Goal: Information Seeking & Learning: Compare options

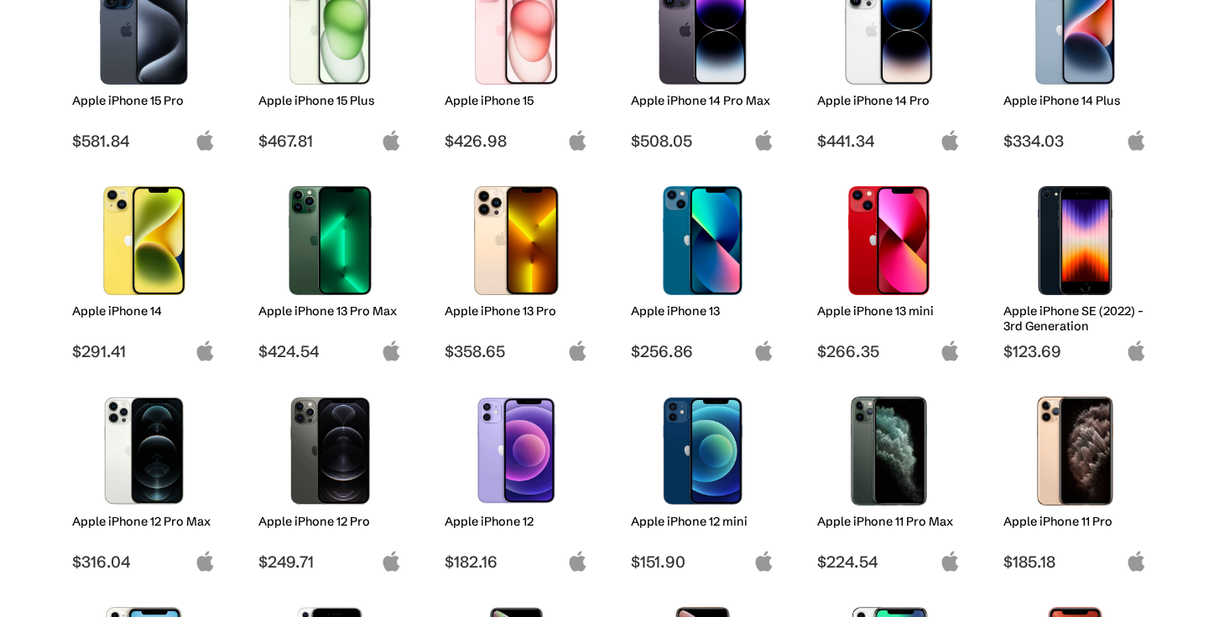
scroll to position [446, 0]
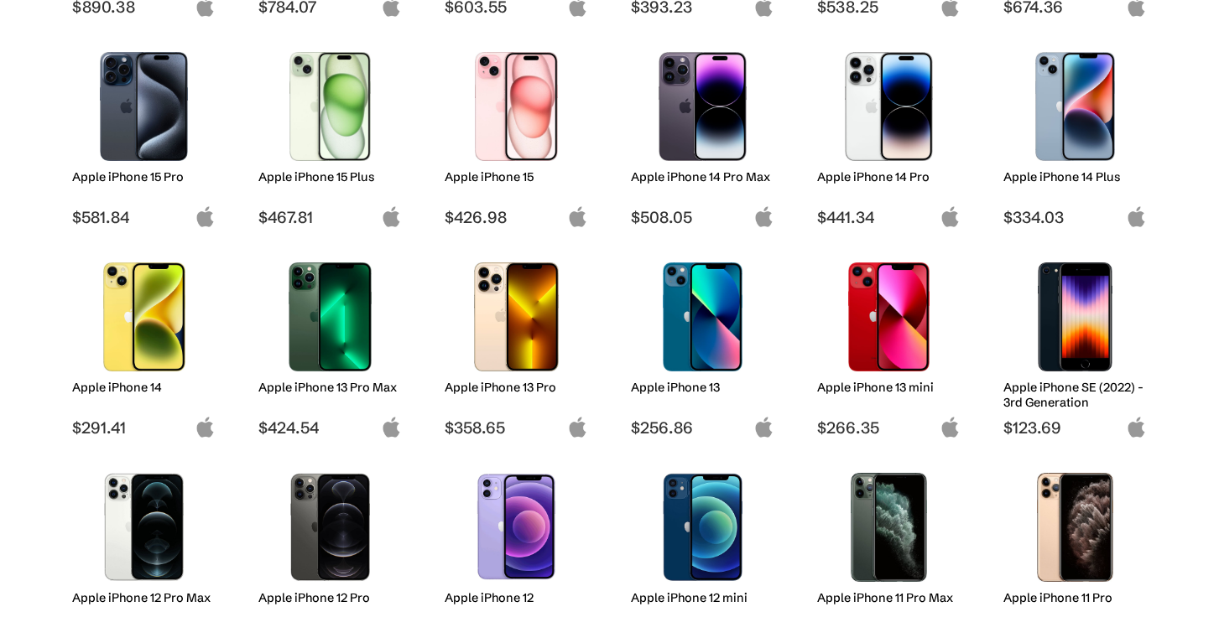
click at [731, 146] on img at bounding box center [702, 106] width 118 height 109
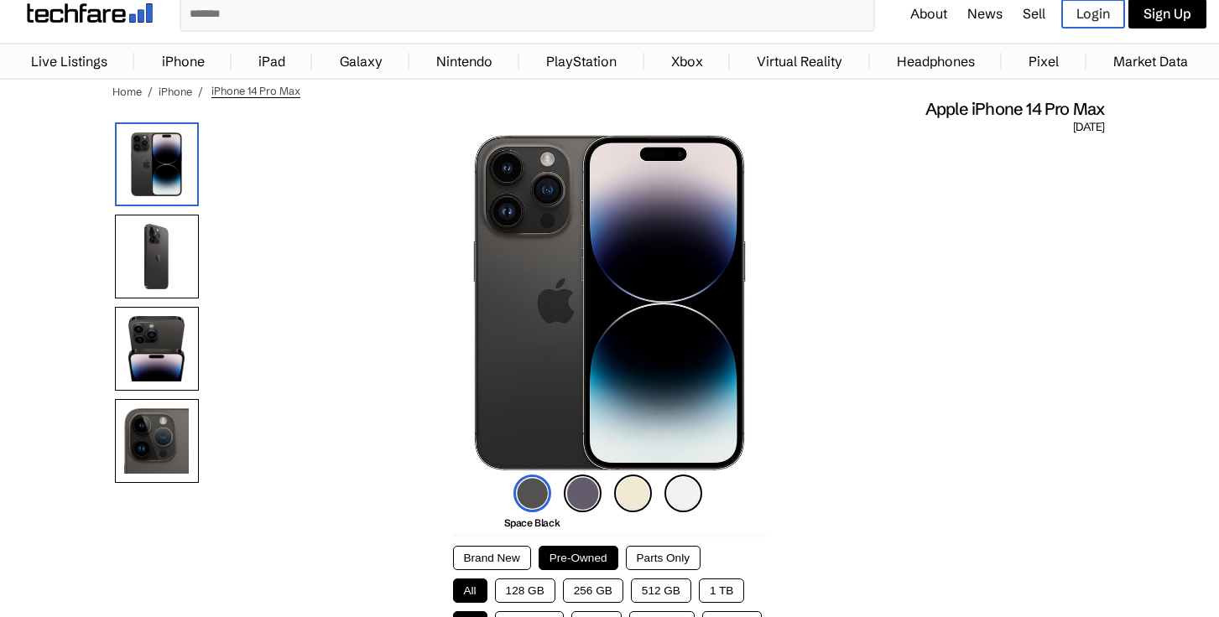
scroll to position [289, 0]
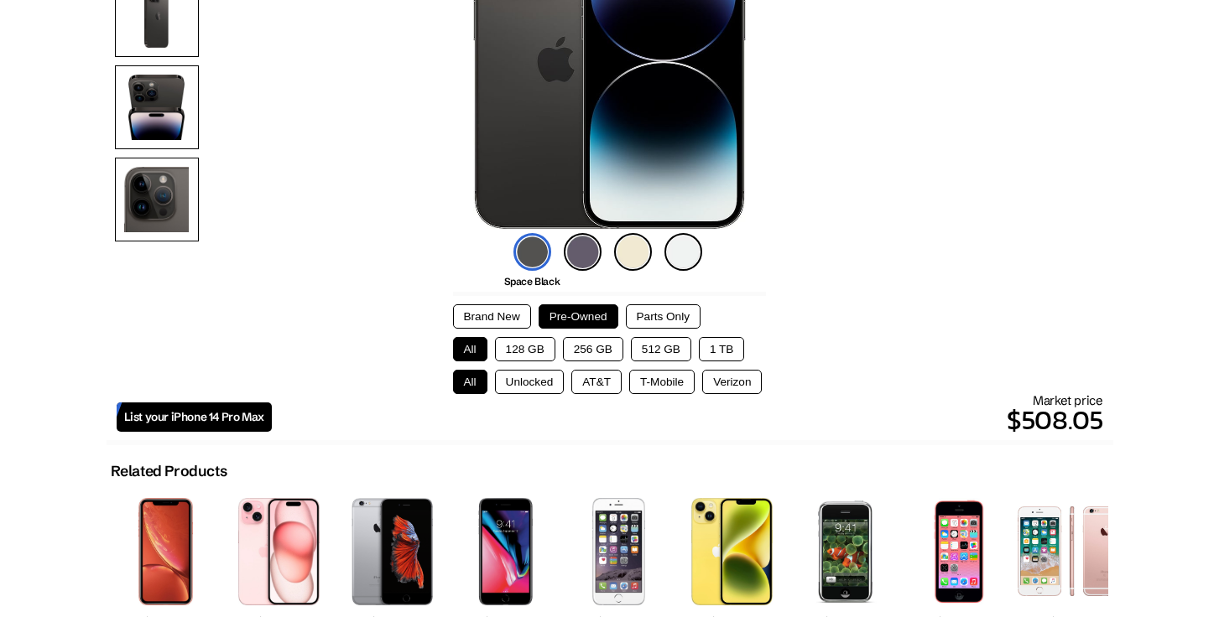
click at [513, 315] on button "Brand New" at bounding box center [492, 316] width 78 height 24
click at [529, 348] on button "128 GB" at bounding box center [525, 349] width 60 height 24
click at [531, 372] on button "Unlocked" at bounding box center [530, 382] width 70 height 24
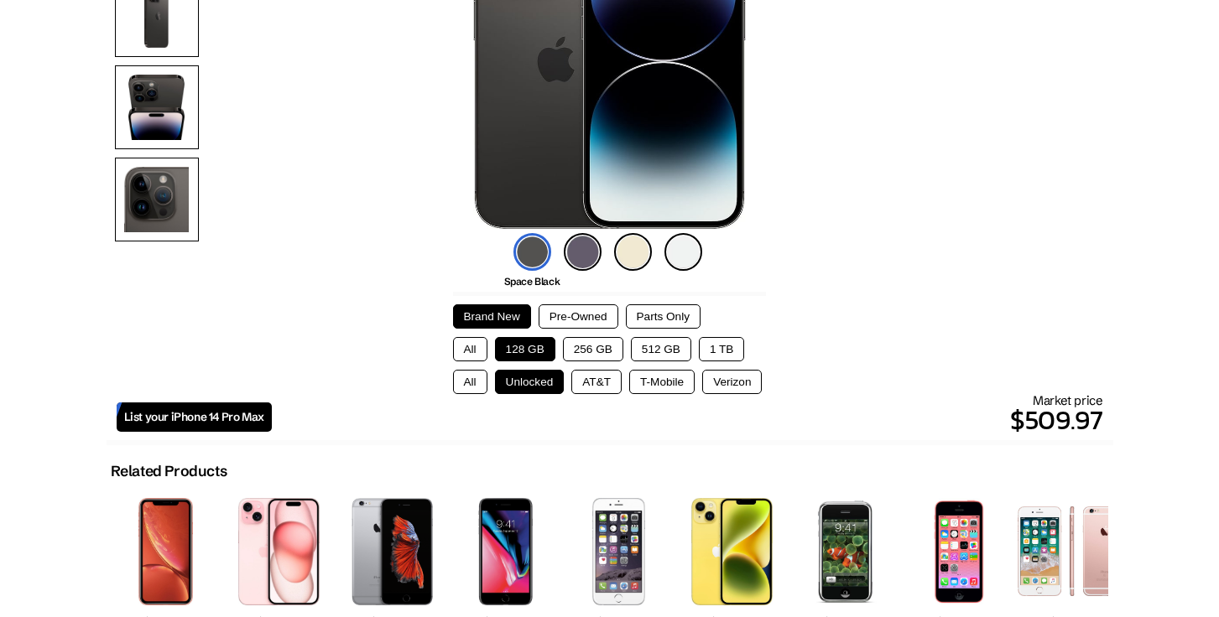
click at [727, 343] on button "1 TB" at bounding box center [721, 349] width 45 height 24
click at [663, 344] on button "512 GB" at bounding box center [661, 349] width 60 height 24
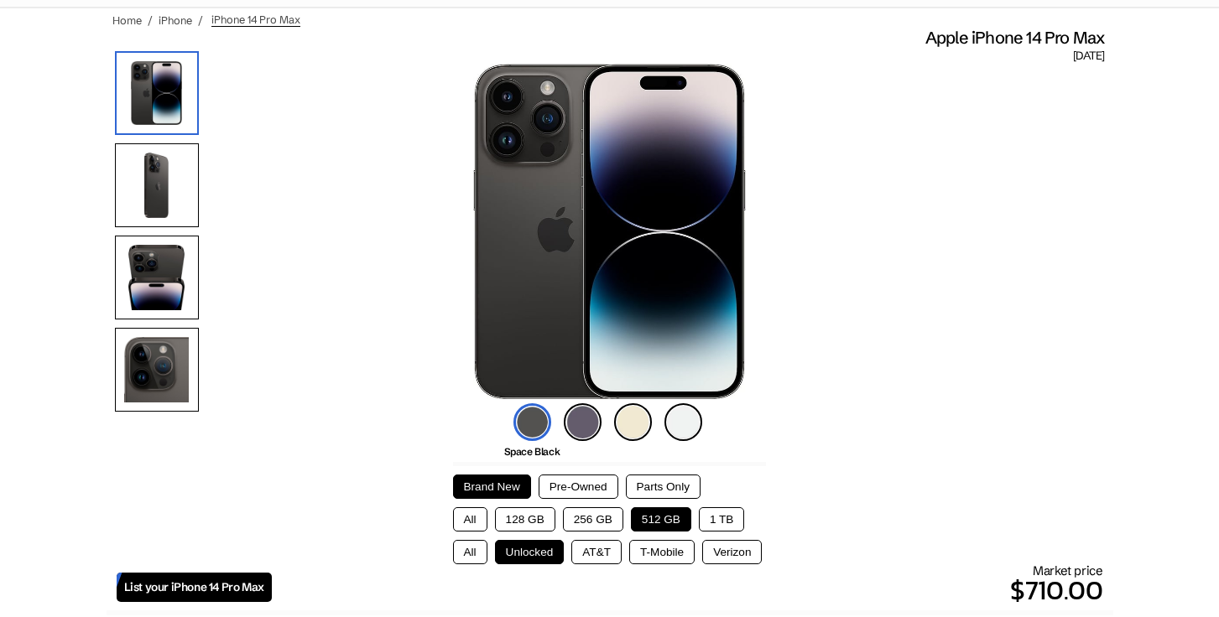
scroll to position [0, 0]
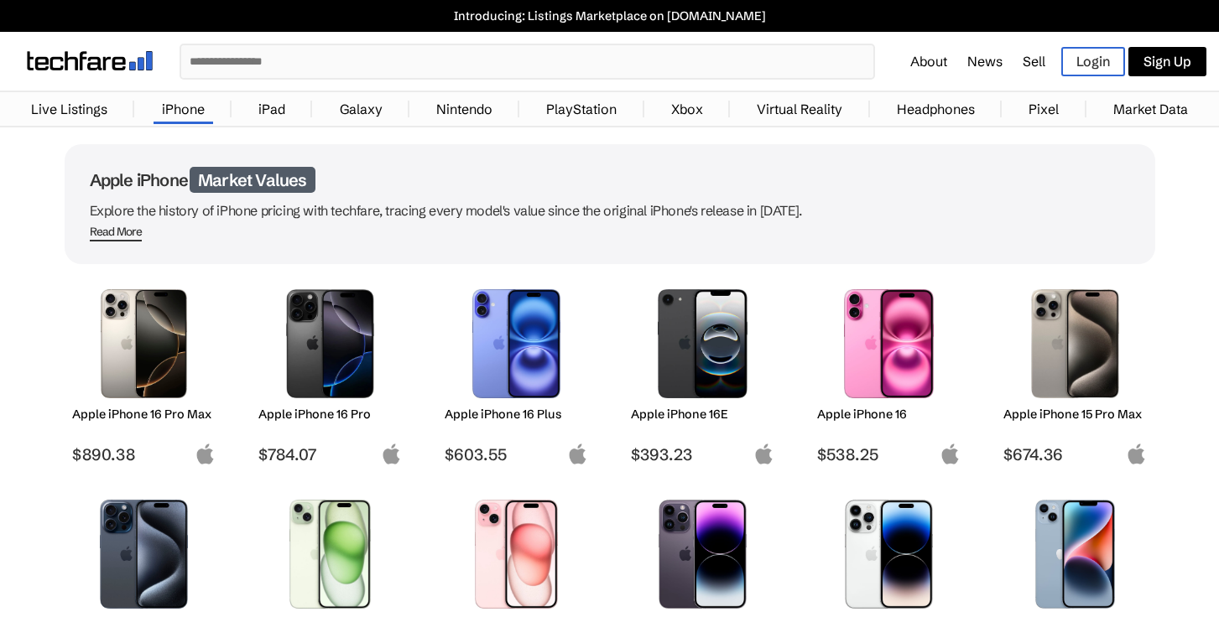
click at [267, 107] on link "iPad" at bounding box center [272, 109] width 44 height 34
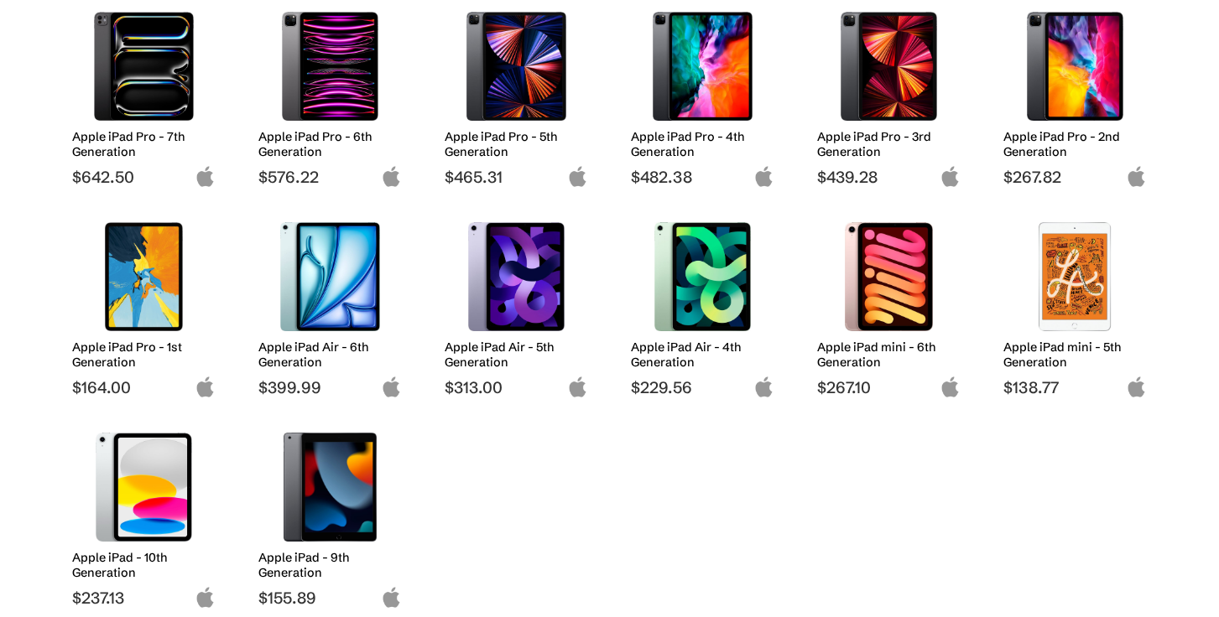
scroll to position [278, 0]
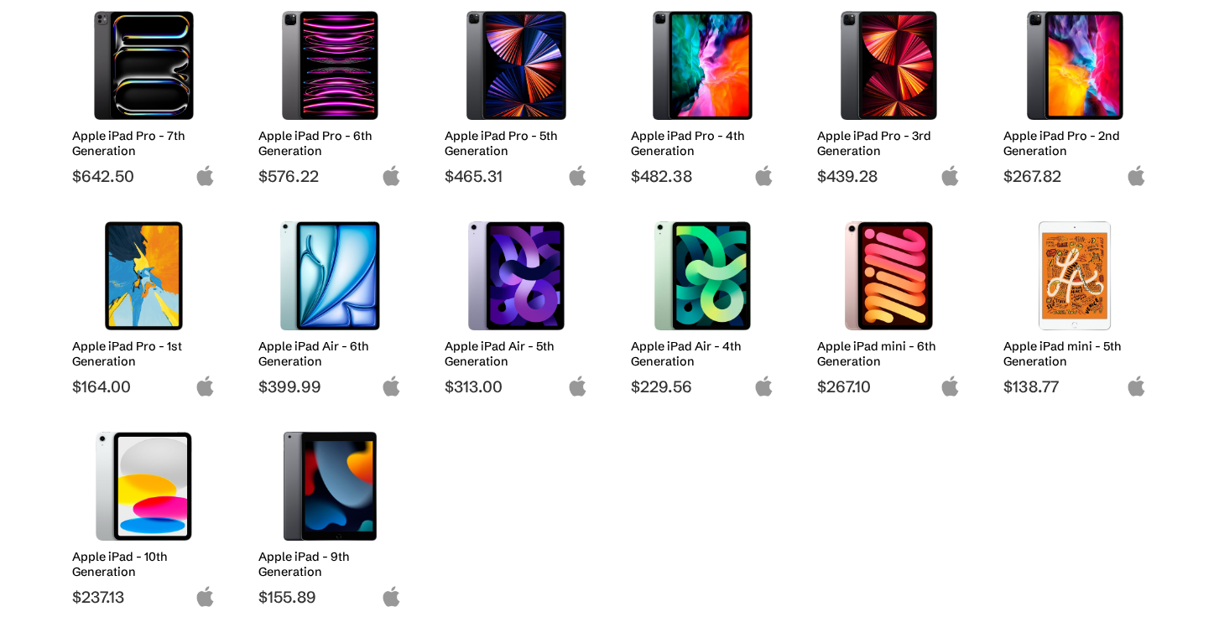
click at [883, 298] on img at bounding box center [889, 275] width 118 height 109
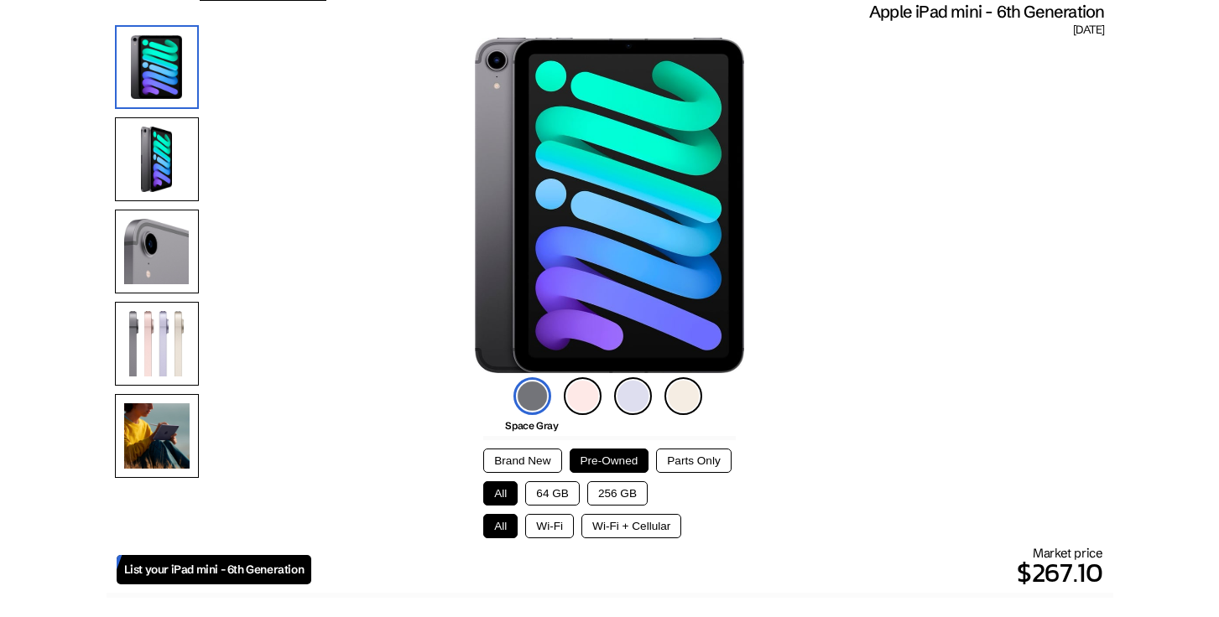
scroll to position [296, 0]
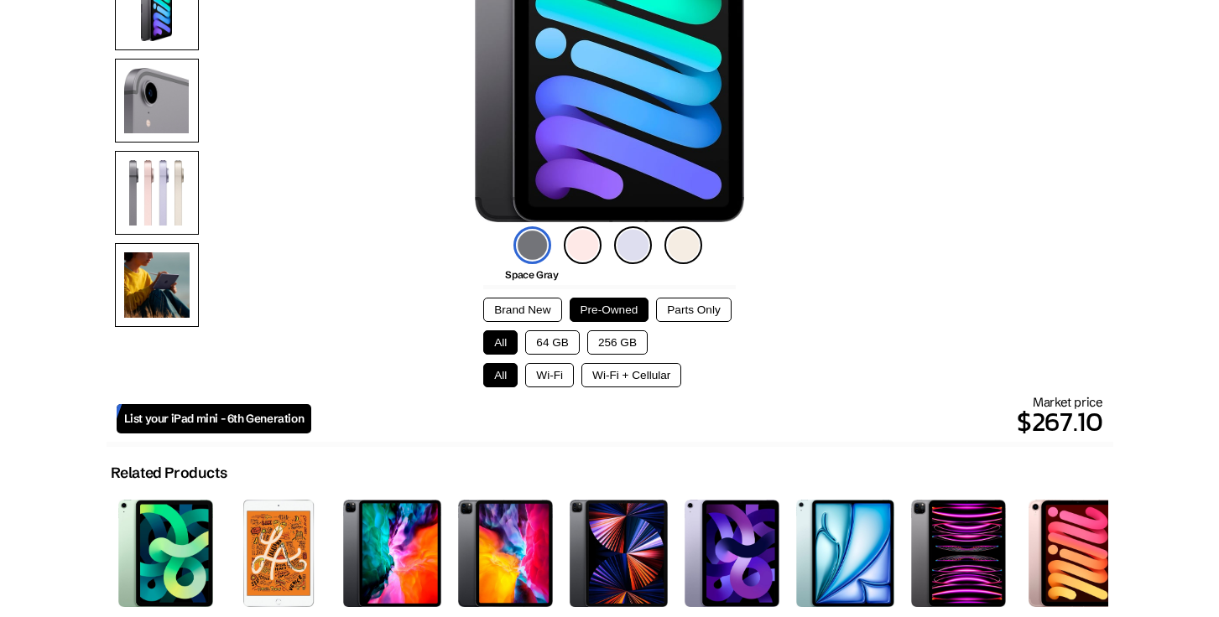
click at [606, 336] on button "256 GB" at bounding box center [617, 342] width 60 height 24
click at [606, 377] on button "Wi-Fi + Cellular" at bounding box center [631, 375] width 100 height 24
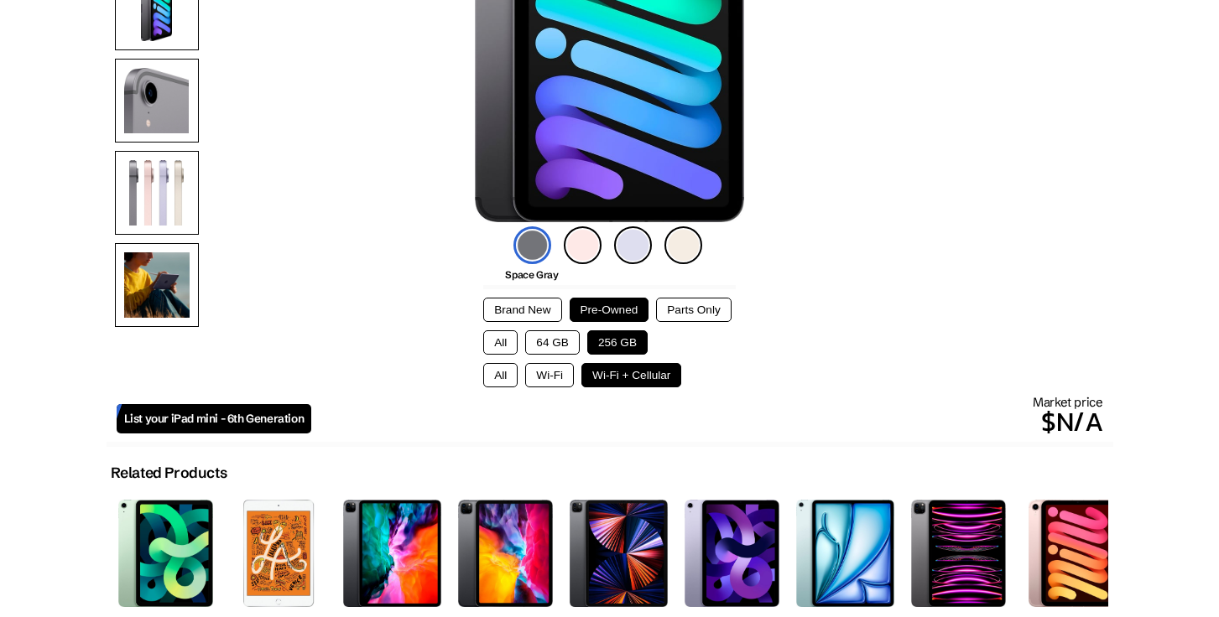
click at [553, 375] on button "Wi-Fi" at bounding box center [549, 375] width 49 height 24
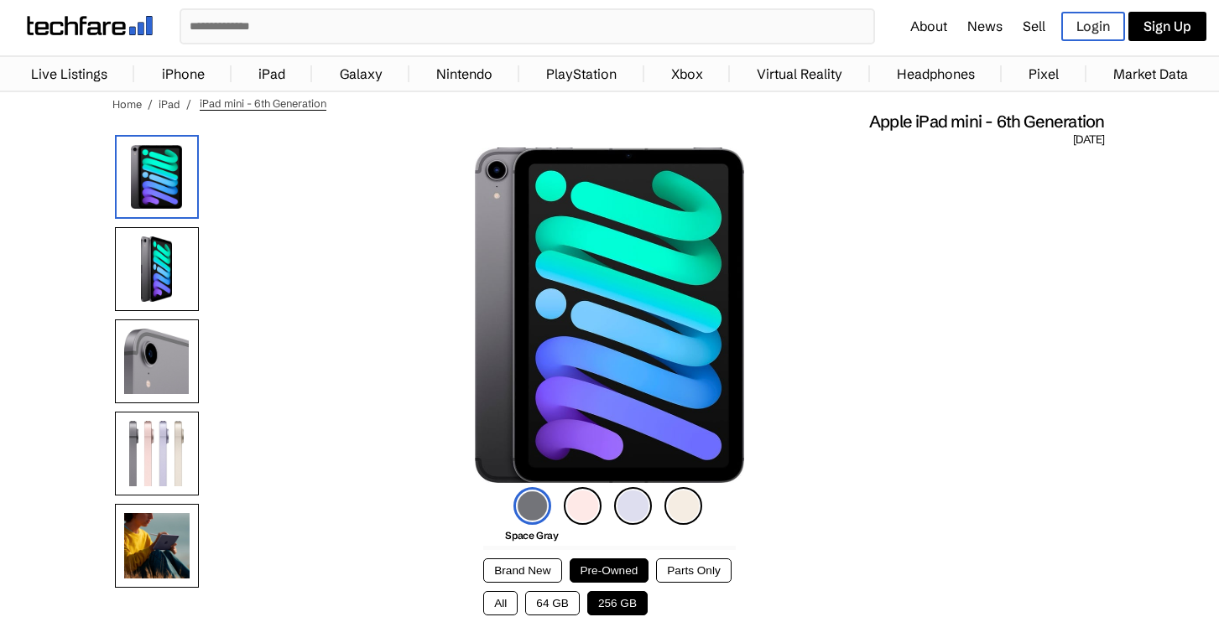
scroll to position [0, 0]
